Goal: Use online tool/utility

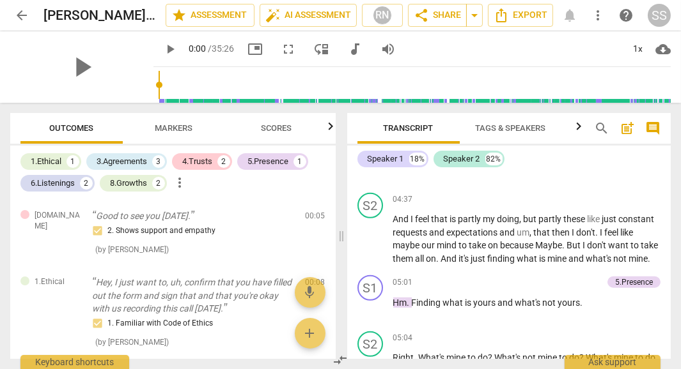
scroll to position [1700, 0]
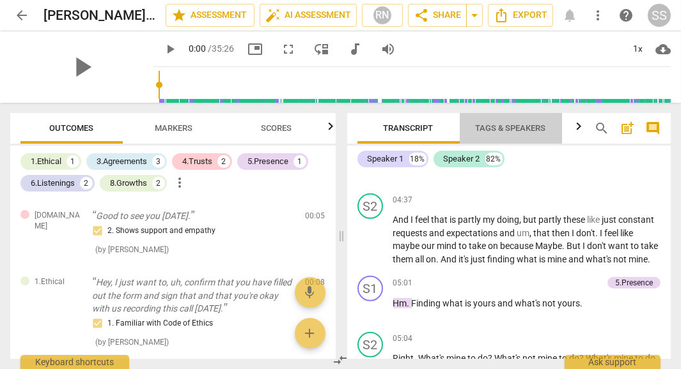
click at [509, 134] on span "Tags & Speakers" at bounding box center [510, 128] width 101 height 17
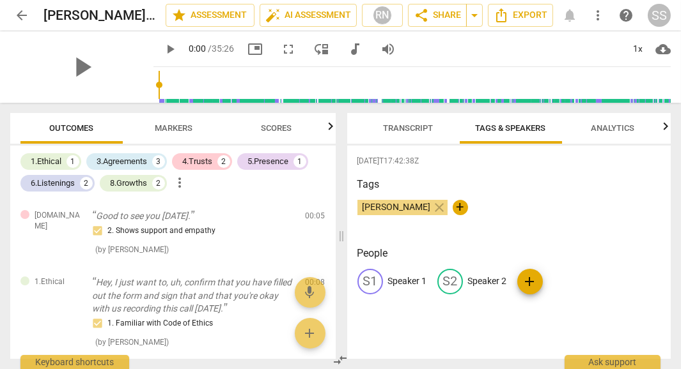
click at [418, 287] on p "Speaker 1" at bounding box center [407, 281] width 39 height 13
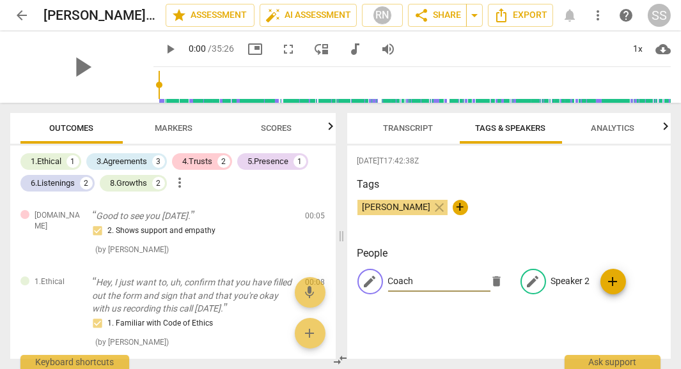
type input "Coach"
click at [576, 274] on div "edit Speaker 2" at bounding box center [555, 282] width 70 height 26
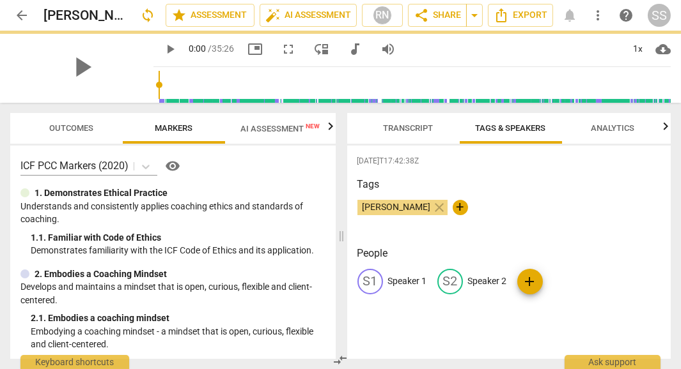
click at [414, 322] on div "[DATE]T17:42:38Z Tags [PERSON_NAME] close + People S1 Speaker 1 S2 Speaker 2 add" at bounding box center [509, 253] width 324 height 214
click at [395, 282] on p "Speaker 1" at bounding box center [407, 281] width 39 height 13
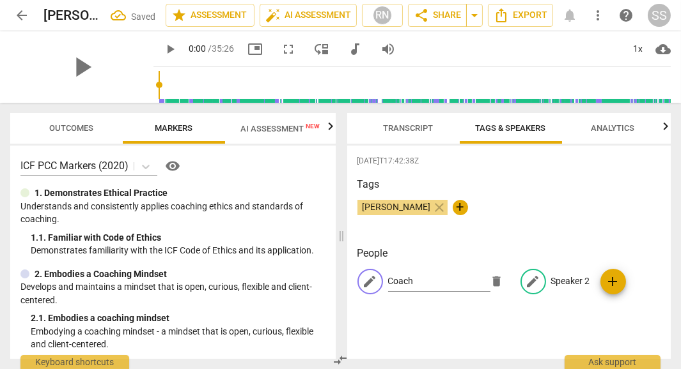
click at [564, 281] on p "Speaker 2" at bounding box center [570, 281] width 39 height 13
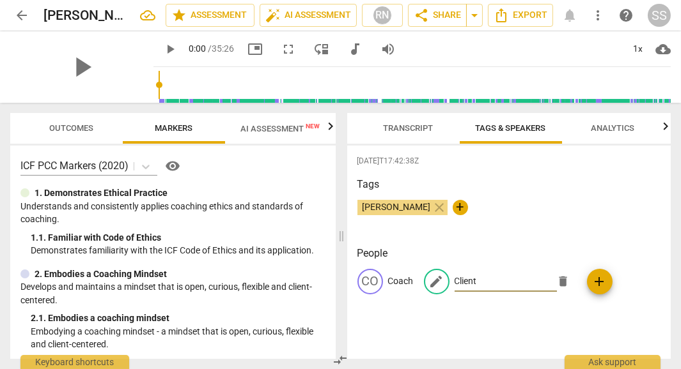
type input "Client"
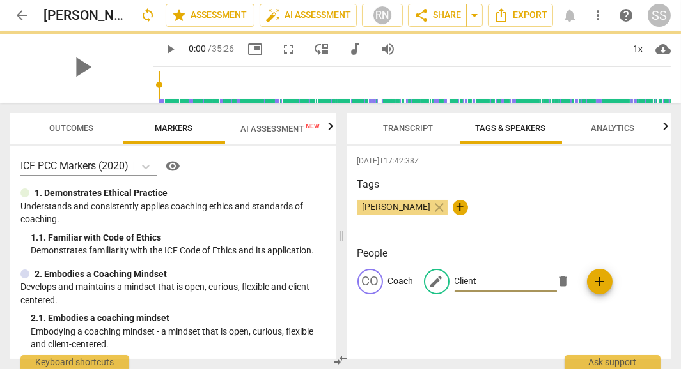
click at [508, 315] on div "[DATE]T17:42:38Z Tags [PERSON_NAME] close + People CO Coach edit Client delete …" at bounding box center [509, 253] width 324 height 214
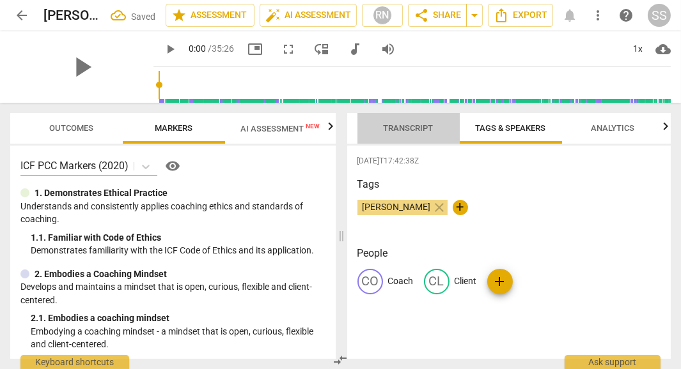
click at [415, 124] on span "Transcript" at bounding box center [409, 128] width 50 height 10
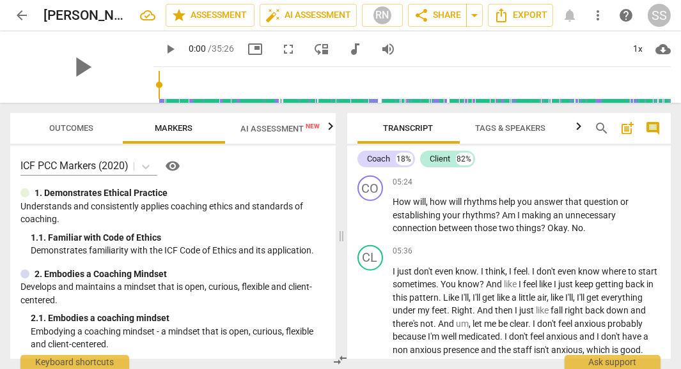
scroll to position [2026, 0]
click at [373, 158] on div "Coach" at bounding box center [379, 159] width 23 height 13
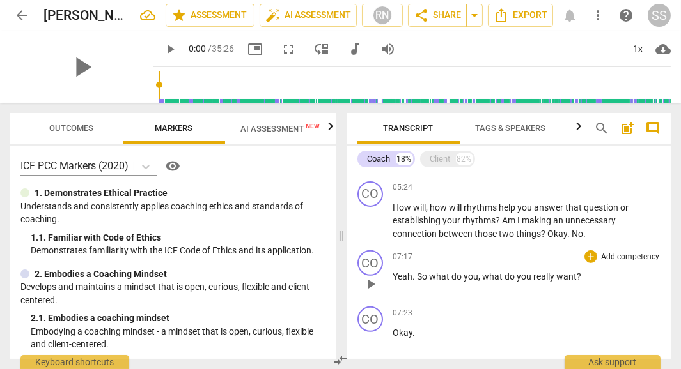
scroll to position [825, 0]
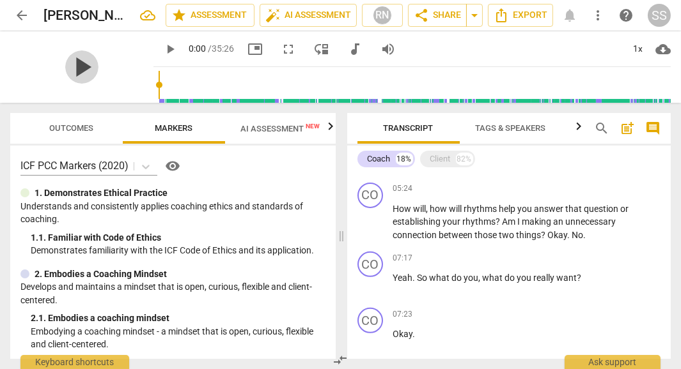
click at [75, 73] on span "play_arrow" at bounding box center [81, 66] width 33 height 33
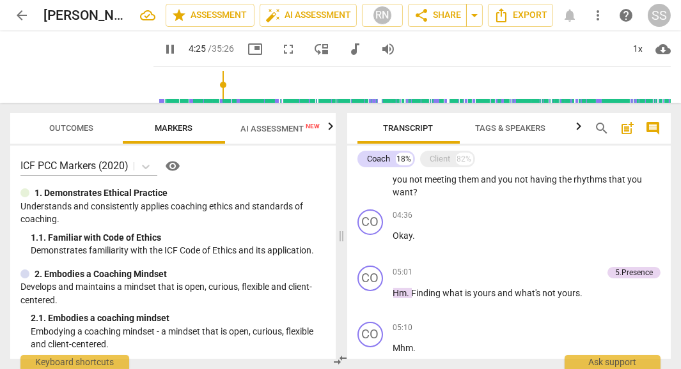
drag, startPoint x: 144, startPoint y: 84, endPoint x: 208, endPoint y: 82, distance: 64.0
click at [208, 82] on input "range" at bounding box center [415, 85] width 512 height 41
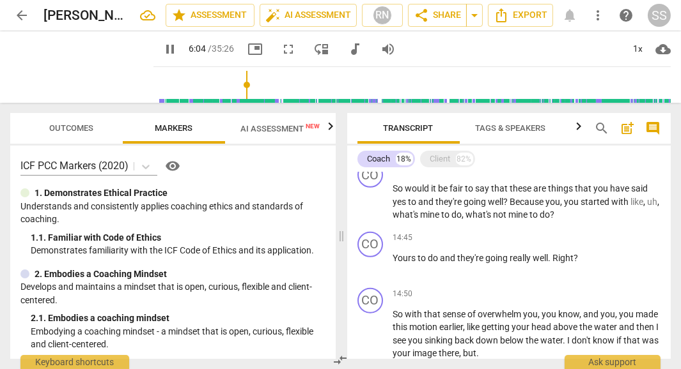
scroll to position [1693, 0]
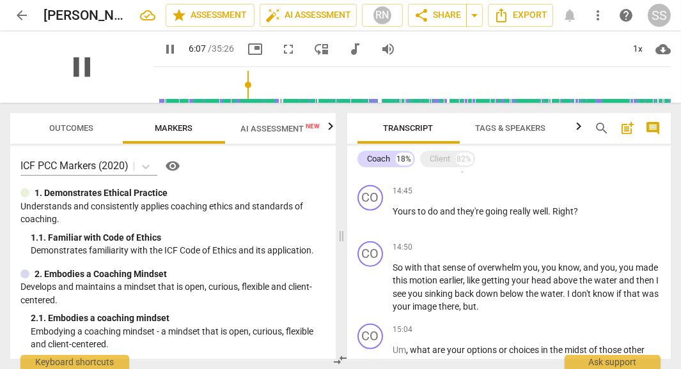
click at [79, 70] on span "pause" at bounding box center [81, 66] width 33 height 33
click at [440, 166] on div "Client 82%" at bounding box center [447, 159] width 55 height 17
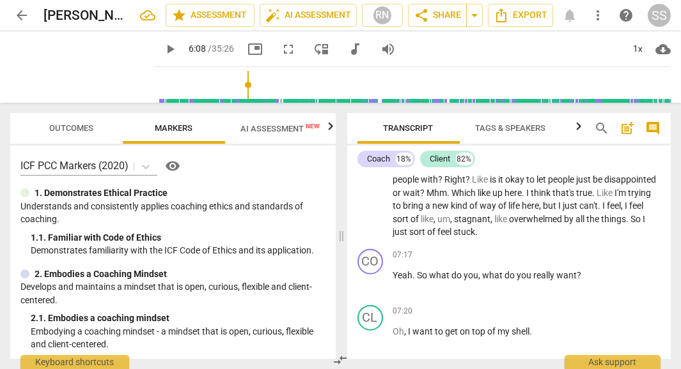
scroll to position [2260, 0]
type input "368"
